Goal: Task Accomplishment & Management: Manage account settings

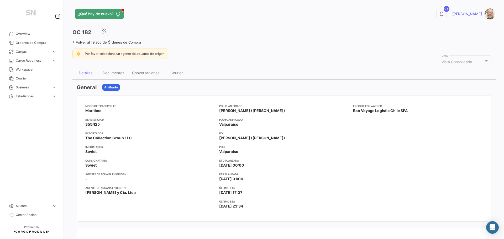
click at [341, 168] on app-card-info-label "ETD planeada [DATE] 00:00" at bounding box center [284, 163] width 130 height 9
click at [116, 71] on div "Documentos" at bounding box center [114, 73] width 22 height 4
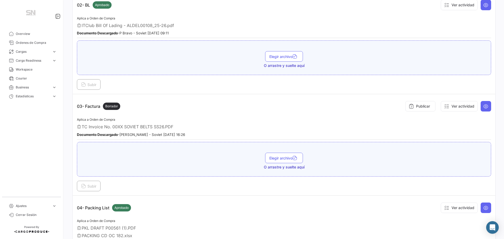
scroll to position [210, 0]
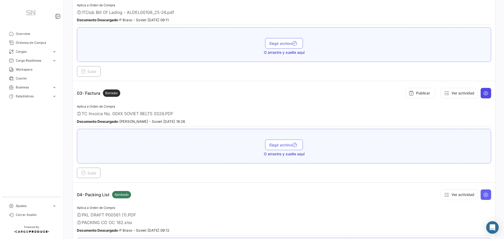
click at [483, 93] on icon at bounding box center [485, 93] width 5 height 5
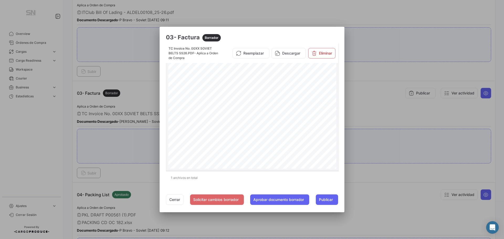
scroll to position [10, 0]
click at [171, 199] on button "Cerrar" at bounding box center [175, 199] width 18 height 10
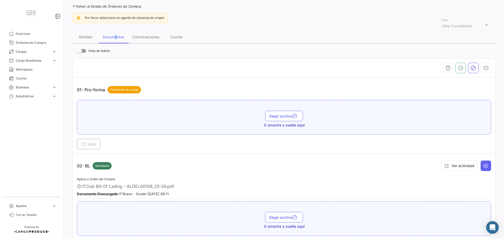
scroll to position [0, 0]
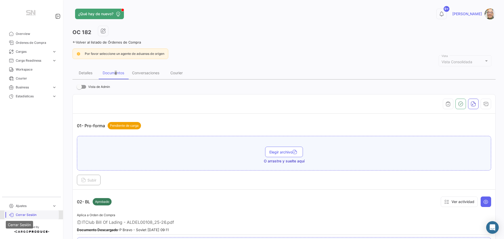
click at [12, 214] on icon at bounding box center [11, 215] width 5 height 5
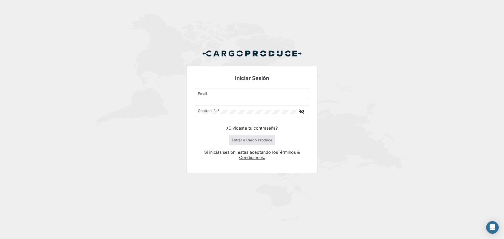
type input "[PERSON_NAME][EMAIL_ADDRESS][DOMAIN_NAME]"
